Goal: Communication & Community: Connect with others

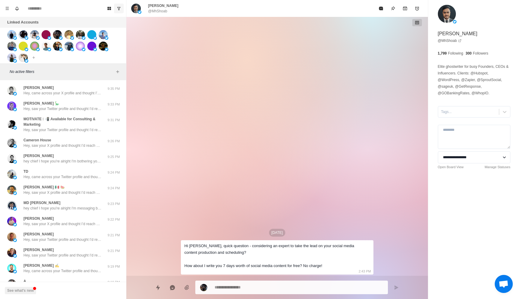
scroll to position [368, 0]
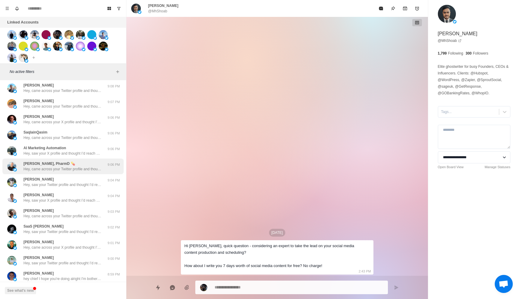
click at [74, 168] on p "Hey, came across your Twitter profile and thought I’d reach out. We have an AI …" at bounding box center [62, 168] width 78 height 5
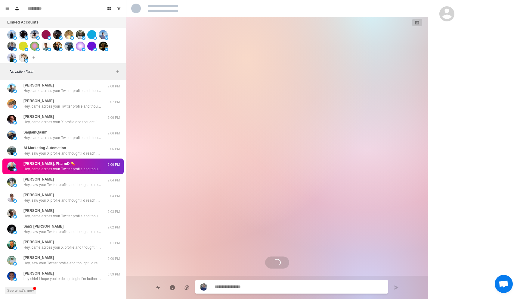
scroll to position [464, 0]
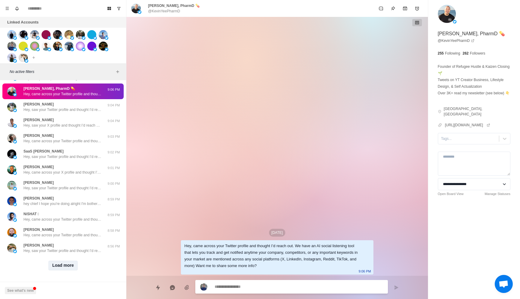
click at [65, 261] on button "Load more" at bounding box center [63, 266] width 30 height 10
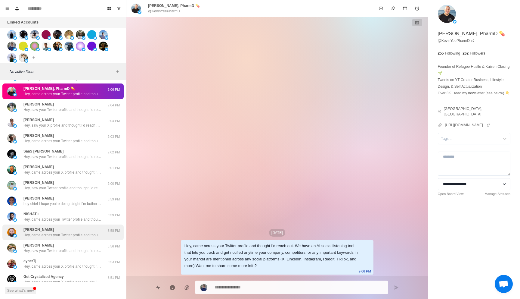
scroll to position [777, 0]
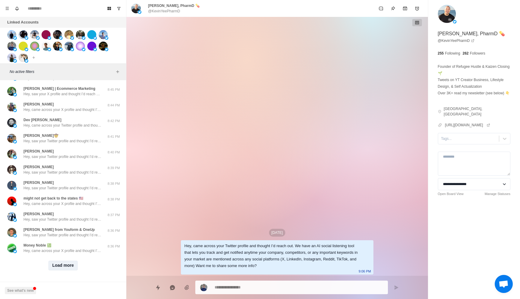
click at [70, 262] on button "Load more" at bounding box center [63, 266] width 30 height 10
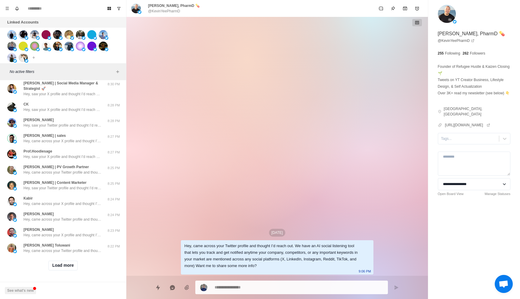
click at [67, 273] on div "Load more" at bounding box center [62, 265] width 121 height 19
click at [67, 270] on div "Load more" at bounding box center [62, 265] width 121 height 19
click at [67, 267] on button "Load more" at bounding box center [63, 266] width 30 height 10
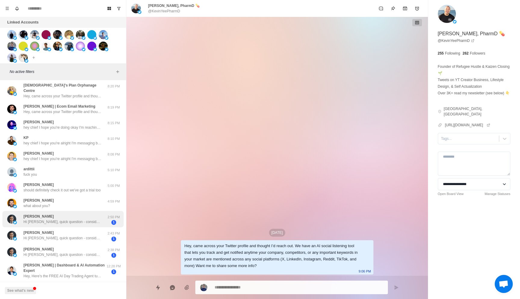
scroll to position [1303, 0]
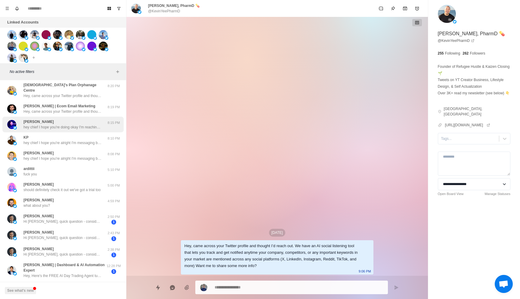
click at [92, 124] on p "hey chief I hope you're doing okay I'm reaching out because I've built a softwa…" at bounding box center [62, 126] width 78 height 5
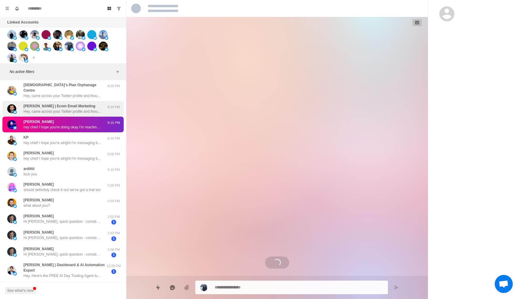
click at [100, 109] on p "Hey, came across your Twitter profile and thought I’d reach out. We have an AI …" at bounding box center [62, 111] width 78 height 5
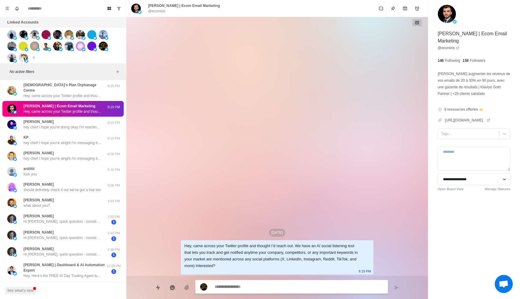
scroll to position [0, 0]
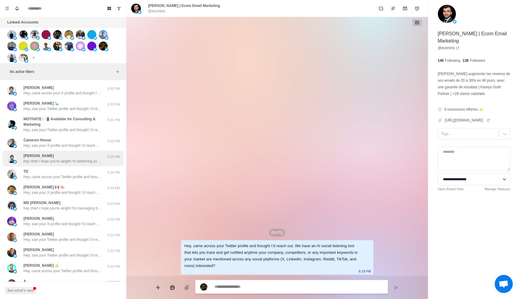
click at [83, 154] on div "[PERSON_NAME] hey chief I hope you're alright I'm bothering you because I've bu…" at bounding box center [62, 158] width 78 height 11
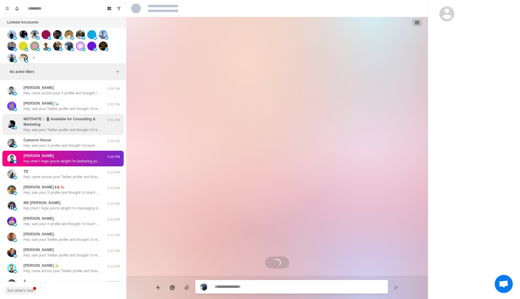
click at [81, 116] on p "MOTIVATE  📲 Available for Consulting & Marketing" at bounding box center [64, 121] width 83 height 11
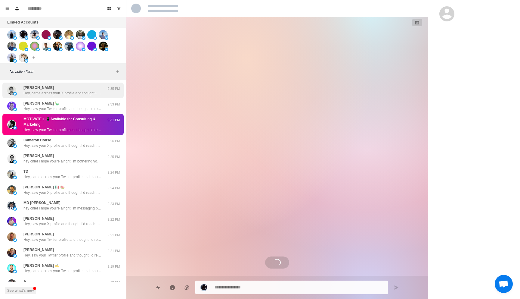
click at [81, 97] on div "[PERSON_NAME], came across your X profile and thought I’d reach out. We have an…" at bounding box center [62, 91] width 121 height 16
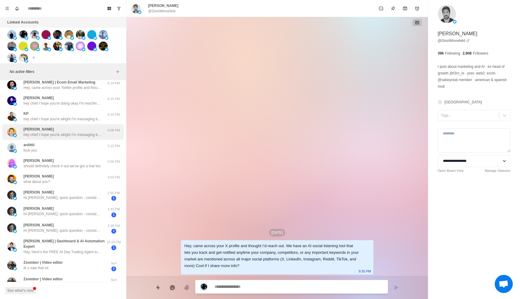
scroll to position [1348, 0]
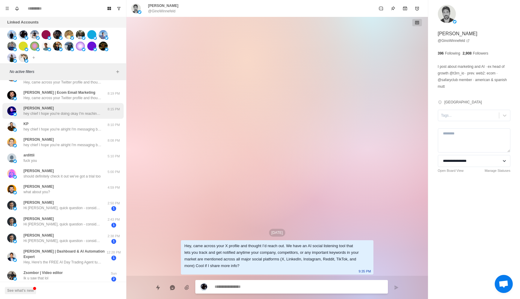
click at [89, 105] on div "[PERSON_NAME] hey chief I hope you're doing okay I'm reaching out because I've …" at bounding box center [62, 110] width 78 height 11
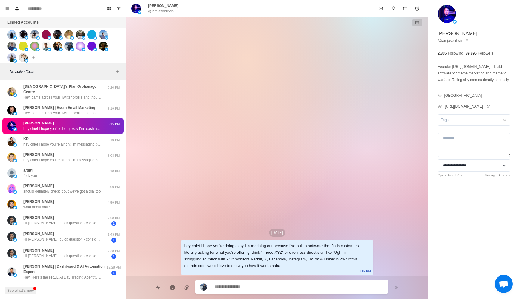
scroll to position [1328, 0]
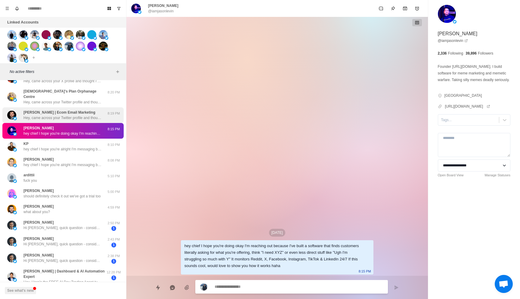
click at [88, 115] on p "Hey, came across your Twitter profile and thought I’d reach out. We have an AI …" at bounding box center [62, 117] width 78 height 5
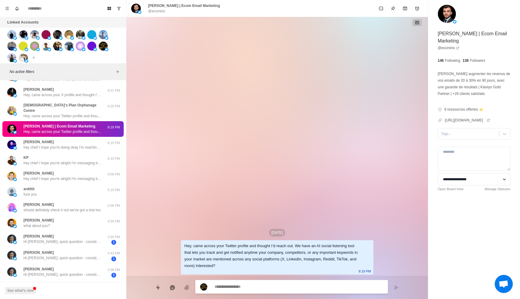
scroll to position [1315, 0]
click at [90, 113] on p "Hey, came across your Twitter profile and thought I’d reach out. We have an AI …" at bounding box center [62, 115] width 78 height 5
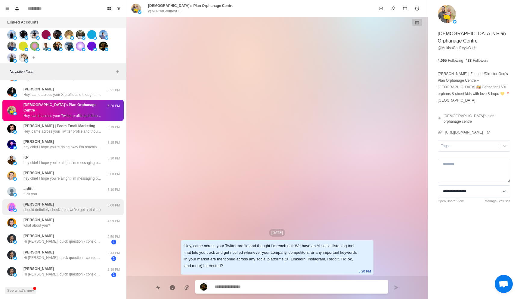
scroll to position [1453, 0]
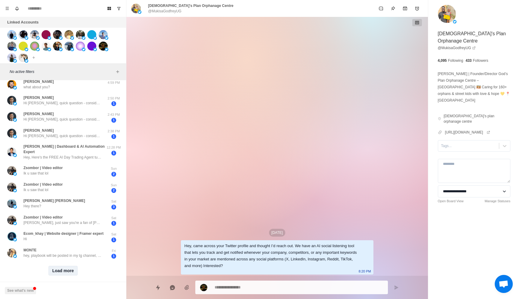
click at [65, 266] on button "Load more" at bounding box center [63, 271] width 30 height 10
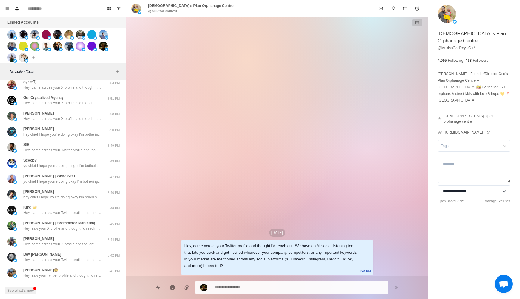
scroll to position [591, 0]
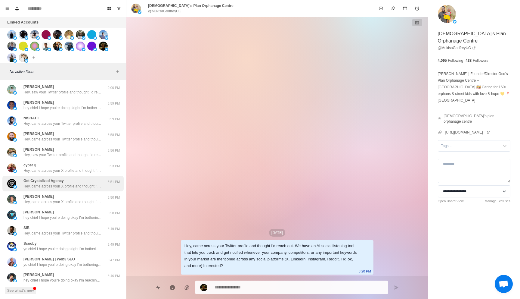
click at [82, 179] on div "Get Crystalized Agency Hey, came across your X profile and thought I’d reach ou…" at bounding box center [62, 183] width 78 height 11
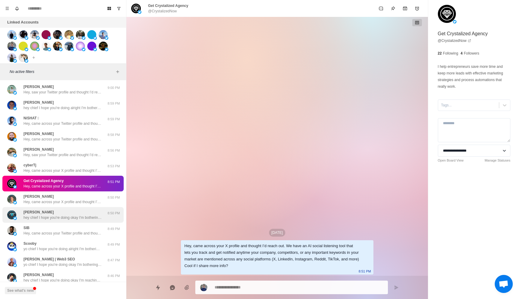
click at [77, 218] on p "hey chief I hope you're doing okay I'm bothering you because I've built a softw…" at bounding box center [62, 217] width 78 height 5
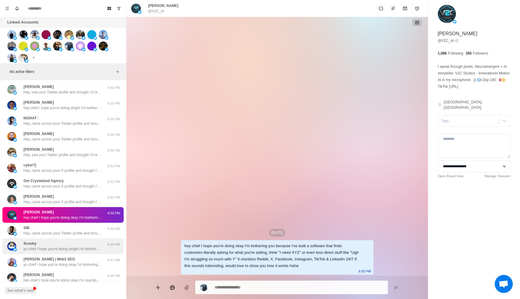
click at [83, 248] on p "yo chief I hope you're doing alright I'm bothering you because I've built a sof…" at bounding box center [62, 248] width 78 height 5
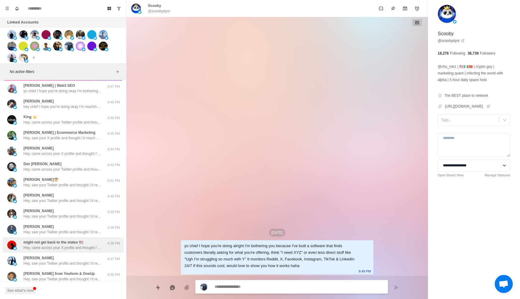
click at [77, 241] on p "might not get back to the states 🇺🇸" at bounding box center [53, 241] width 60 height 5
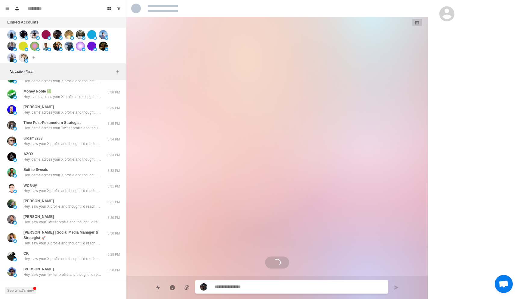
scroll to position [981, 0]
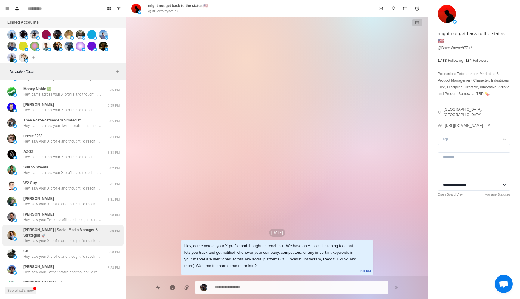
click at [77, 240] on p "Hey, saw your X profile and thought I’d reach out. We have an AI social listeni…" at bounding box center [62, 240] width 78 height 5
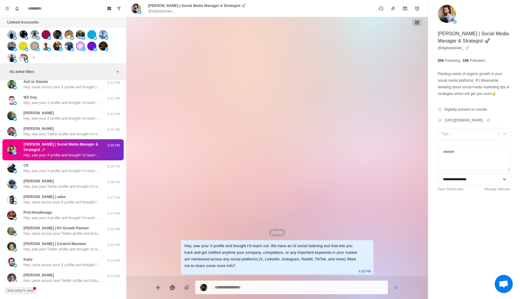
click at [77, 240] on div "[PERSON_NAME] | Content Marketer Hey, saw your Twitter profile and thought I’d …" at bounding box center [62, 247] width 121 height 16
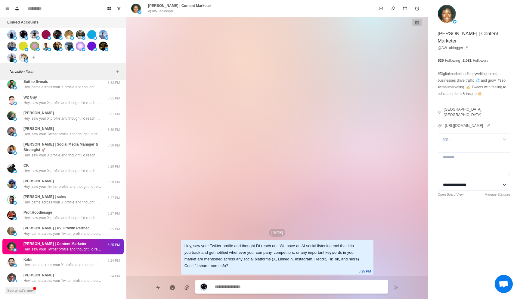
scroll to position [1143, 0]
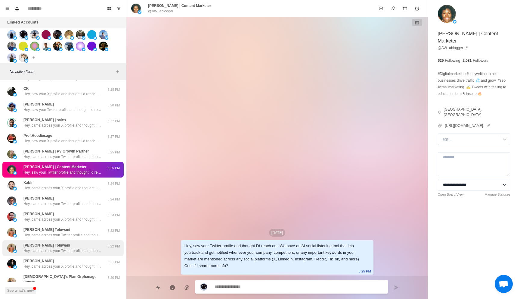
click at [77, 242] on div "[PERSON_NAME] Toluwani Hey, came across your Twitter profile and thought I’d re…" at bounding box center [62, 247] width 78 height 11
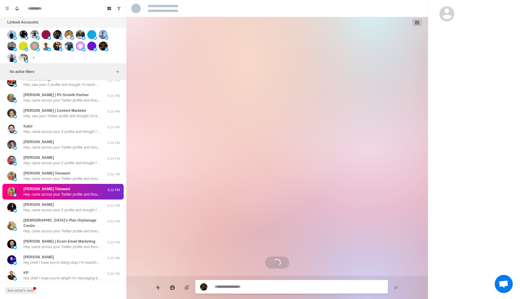
scroll to position [1200, 0]
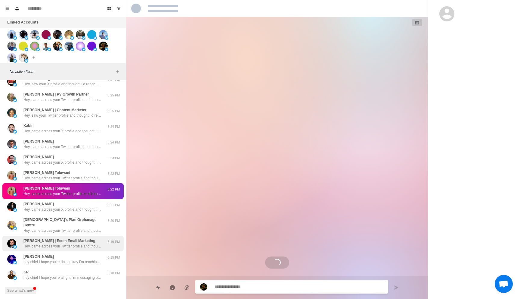
click at [73, 243] on p "Hey, came across your Twitter profile and thought I’d reach out. We have an AI …" at bounding box center [62, 245] width 78 height 5
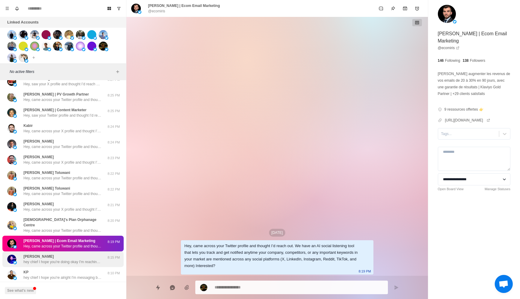
click at [80, 259] on p "hey chief I hope you're doing okay I'm reaching out because I've built a softwa…" at bounding box center [62, 261] width 78 height 5
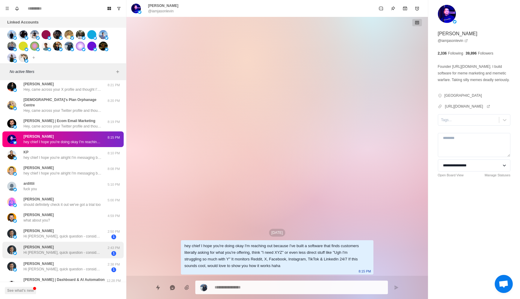
click at [79, 244] on div "[PERSON_NAME] Hi [PERSON_NAME], quick question - considering an expert to take …" at bounding box center [62, 249] width 78 height 11
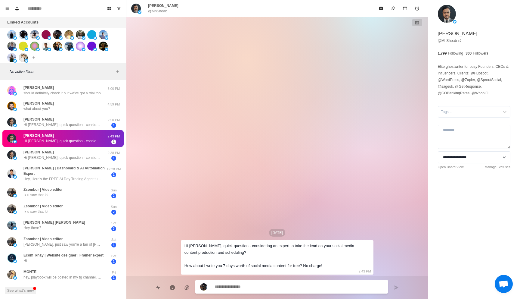
scroll to position [1433, 0]
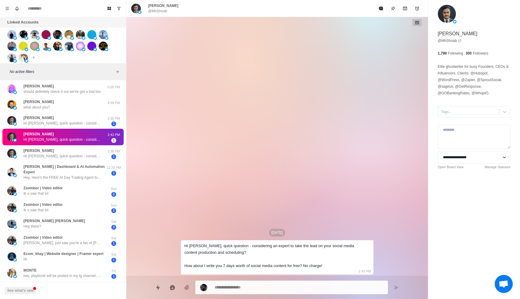
click at [79, 251] on p "Ecom_khay | Website designer | Framer expert" at bounding box center [63, 253] width 80 height 5
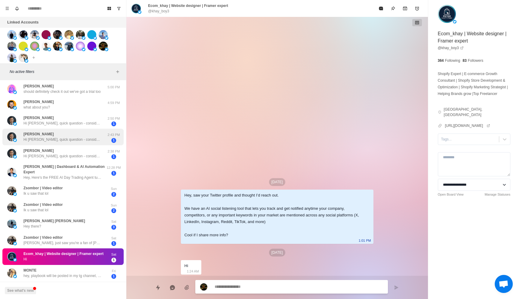
scroll to position [1450, 0]
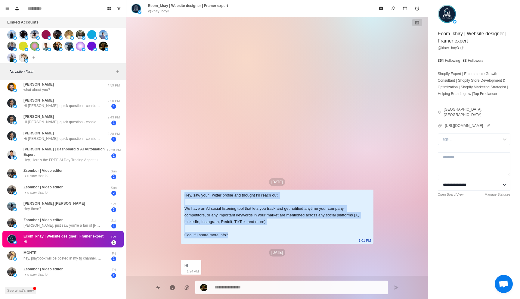
drag, startPoint x: 241, startPoint y: 239, endPoint x: 183, endPoint y: 193, distance: 74.2
click at [183, 193] on div "Hey, saw your Twitter profile and thought I’d reach out. We have an AI social l…" at bounding box center [277, 216] width 193 height 54
copy div "Hey, saw your Twitter profile and thought I’d reach out. We have an AI social l…"
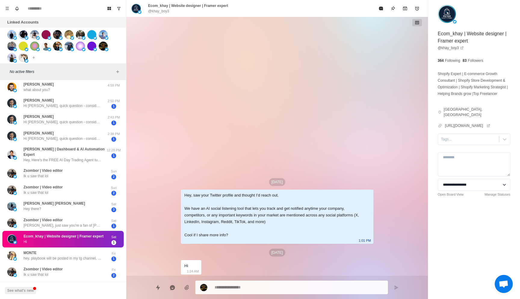
click at [215, 162] on div "[DATE] Hey, saw your Twitter profile and thought I’d reach out. We have an AI s…" at bounding box center [277, 146] width 193 height 259
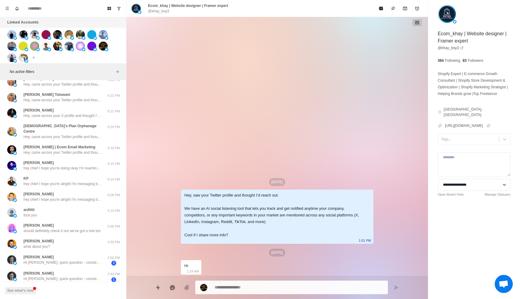
type textarea "*"
